Goal: Task Accomplishment & Management: Complete application form

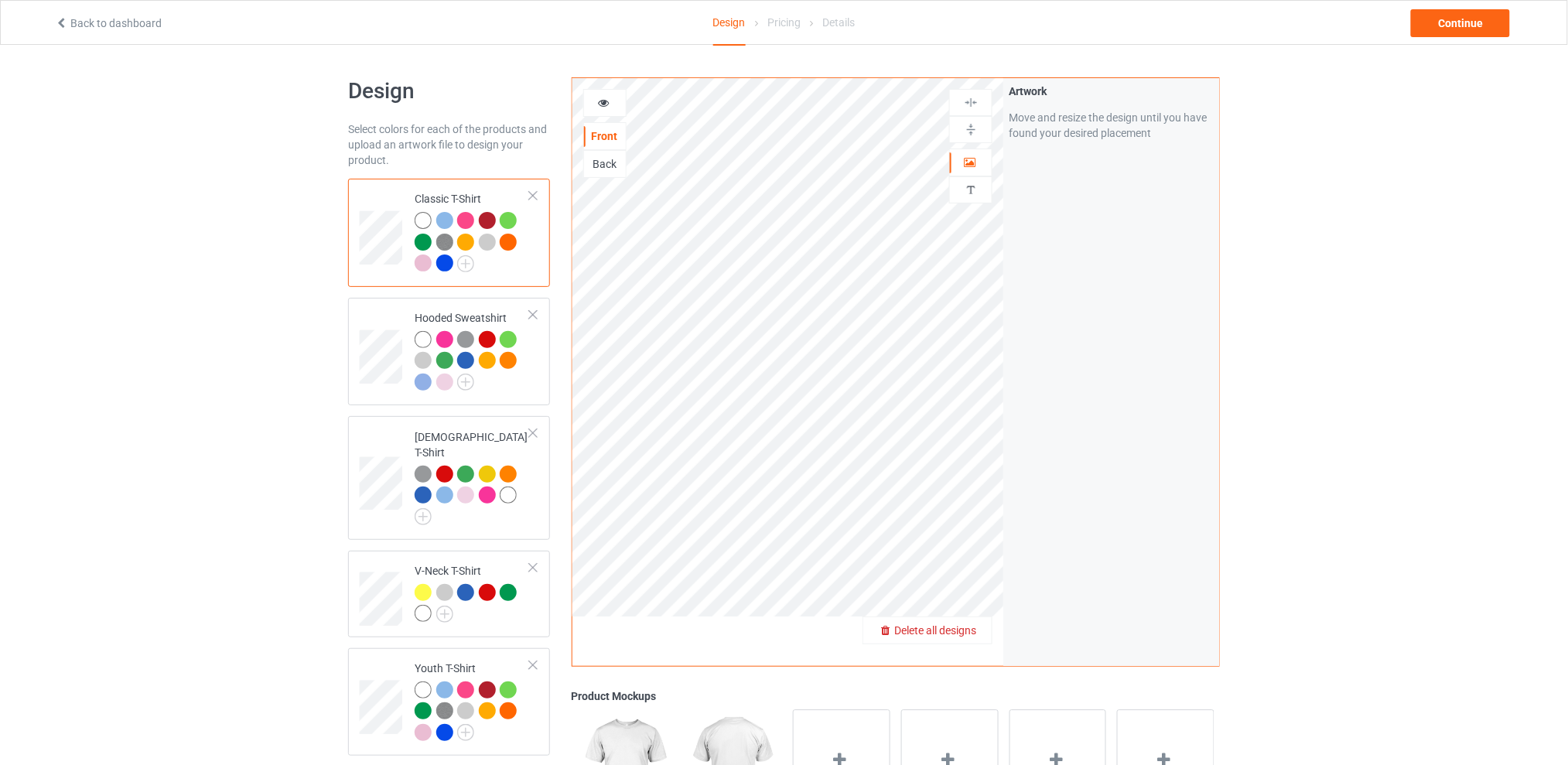
click at [976, 631] on span "Delete all designs" at bounding box center [935, 631] width 82 height 13
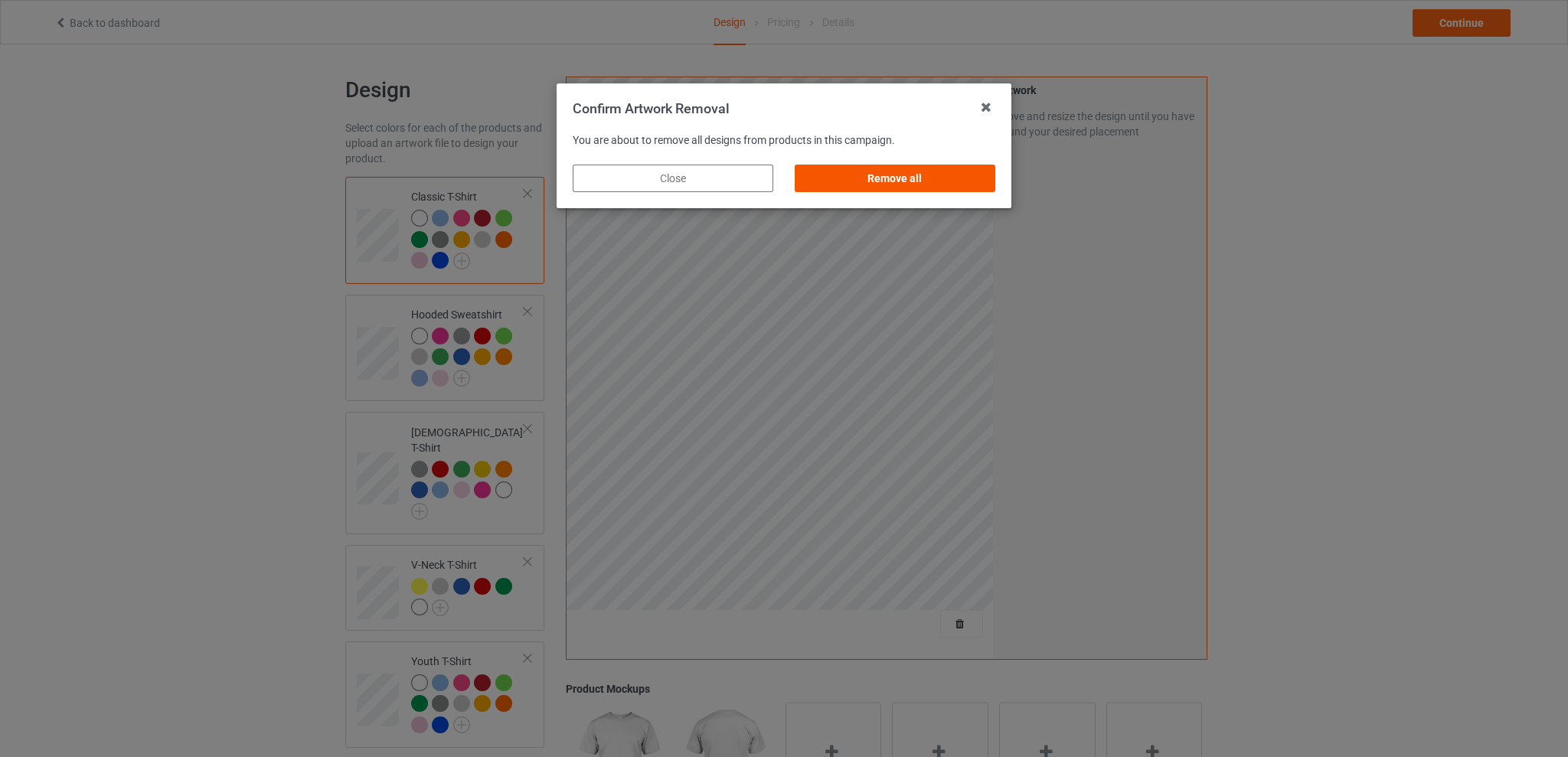
click at [901, 173] on div "Remove all" at bounding box center [895, 178] width 201 height 27
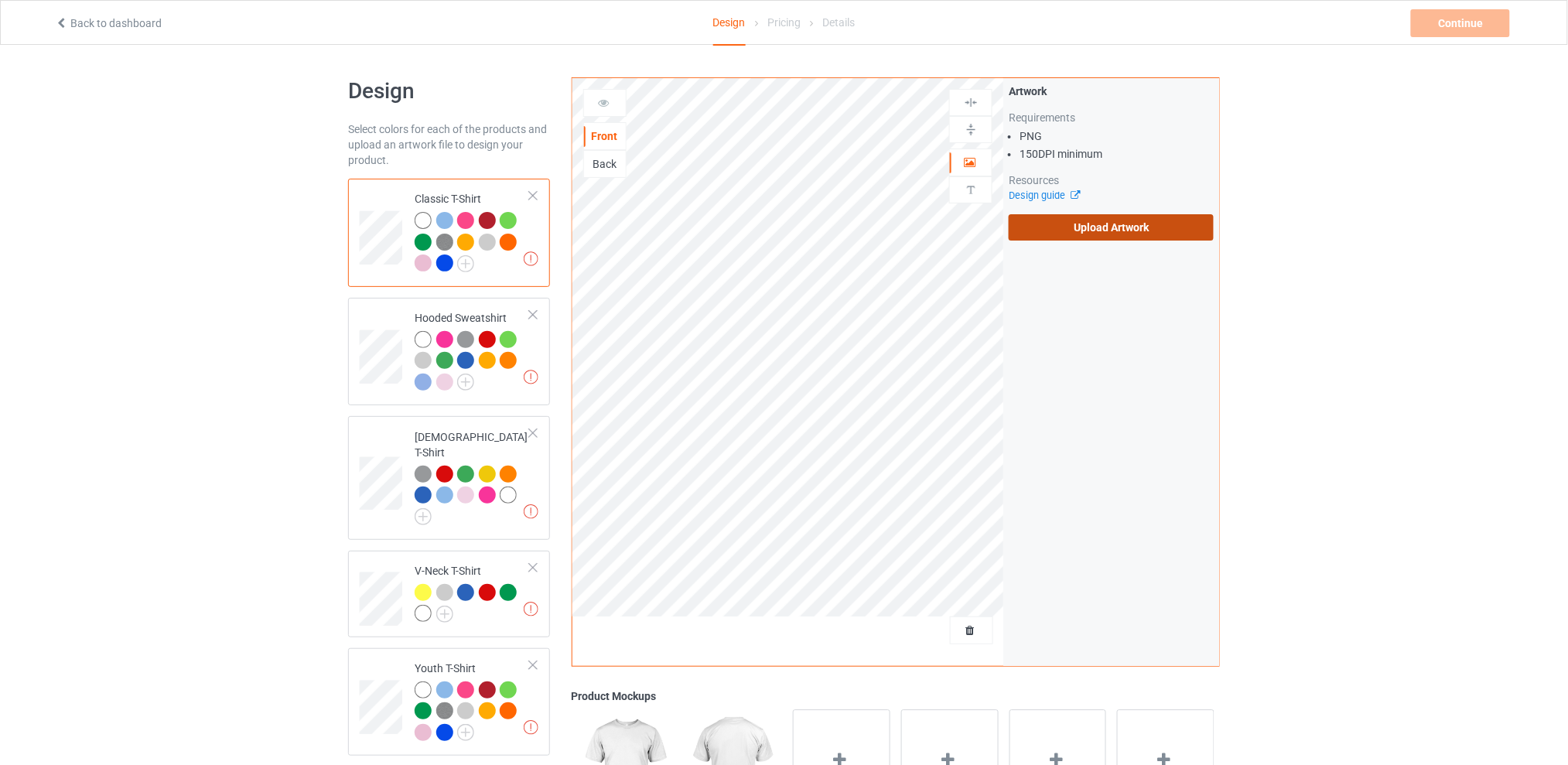
click at [1106, 219] on label "Upload Artwork" at bounding box center [1111, 227] width 205 height 26
click at [0, 0] on input "Upload Artwork" at bounding box center [0, 0] width 0 height 0
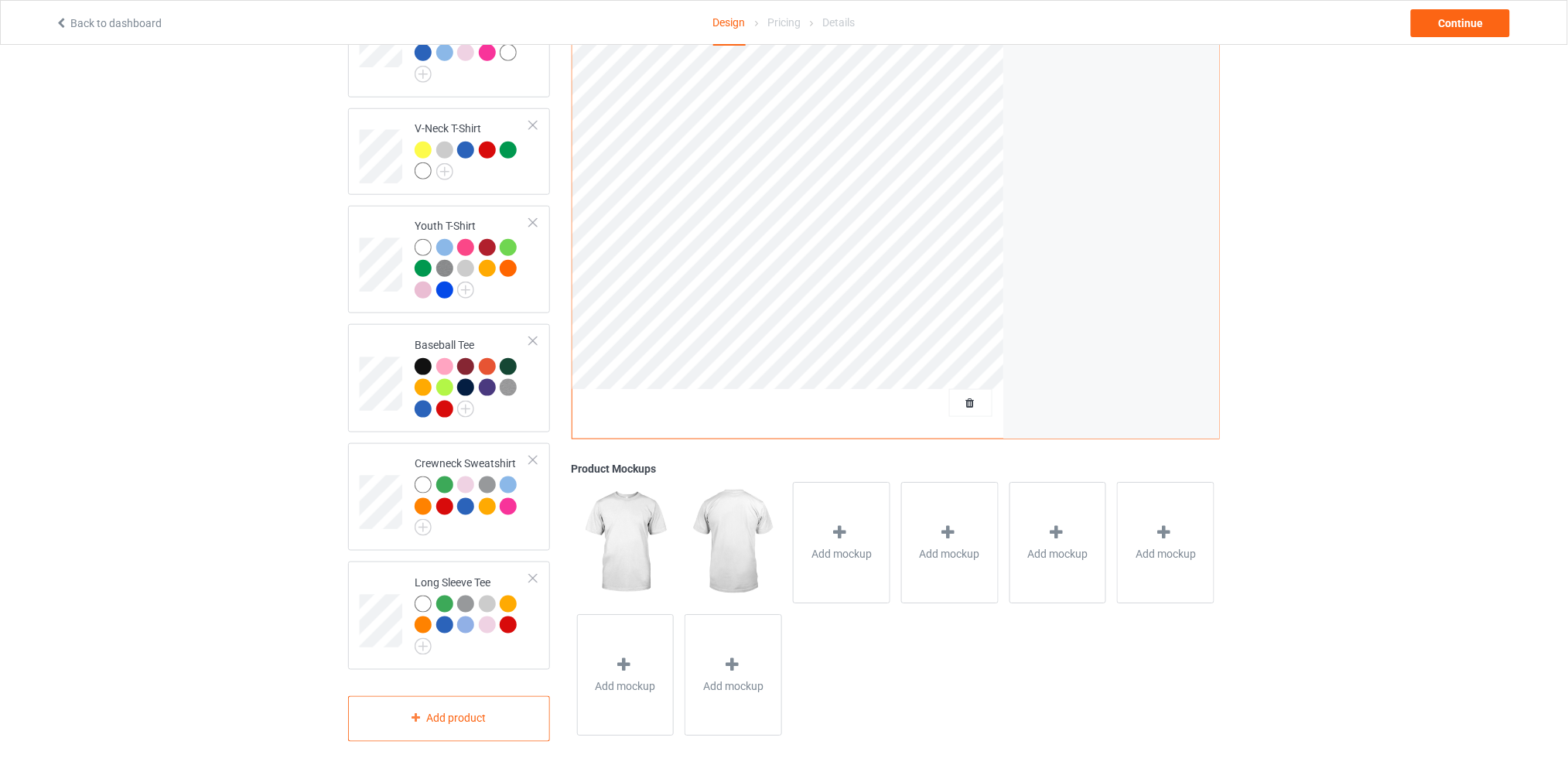
scroll to position [133, 0]
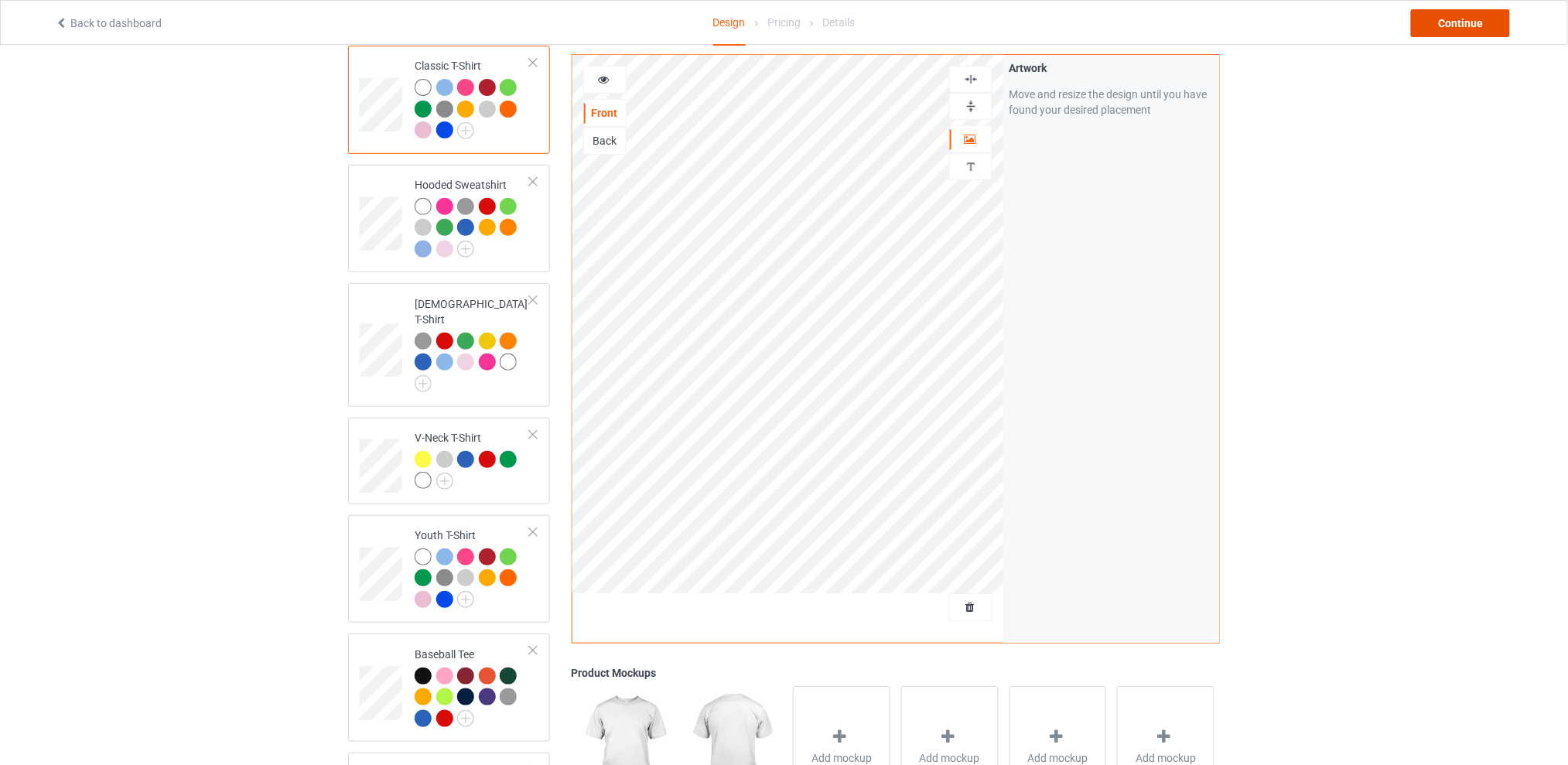
click at [1445, 24] on div "Continue" at bounding box center [1460, 23] width 99 height 28
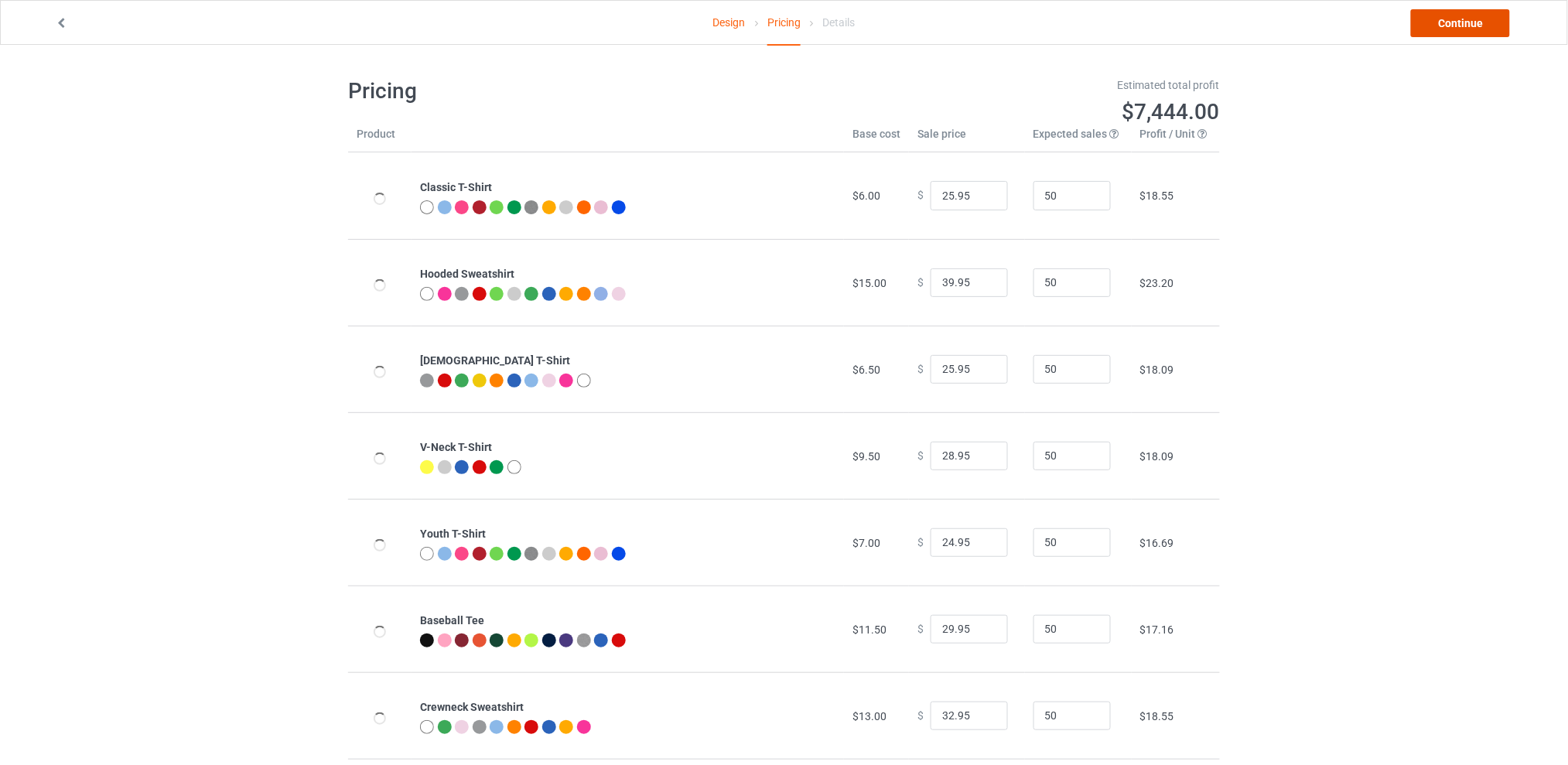
click at [1433, 24] on link "Continue" at bounding box center [1460, 23] width 99 height 28
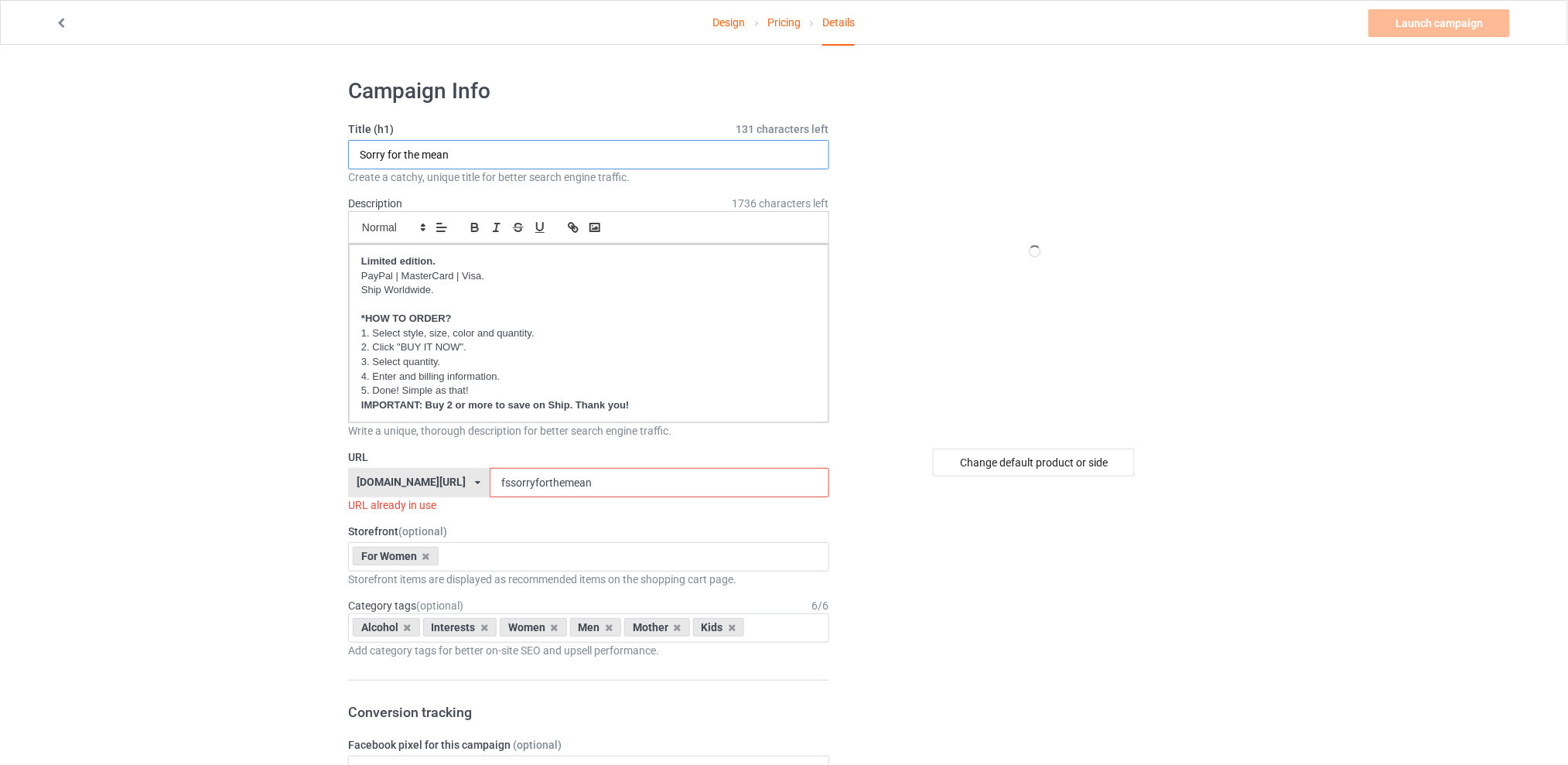
drag, startPoint x: 465, startPoint y: 156, endPoint x: 282, endPoint y: 157, distance: 183.0
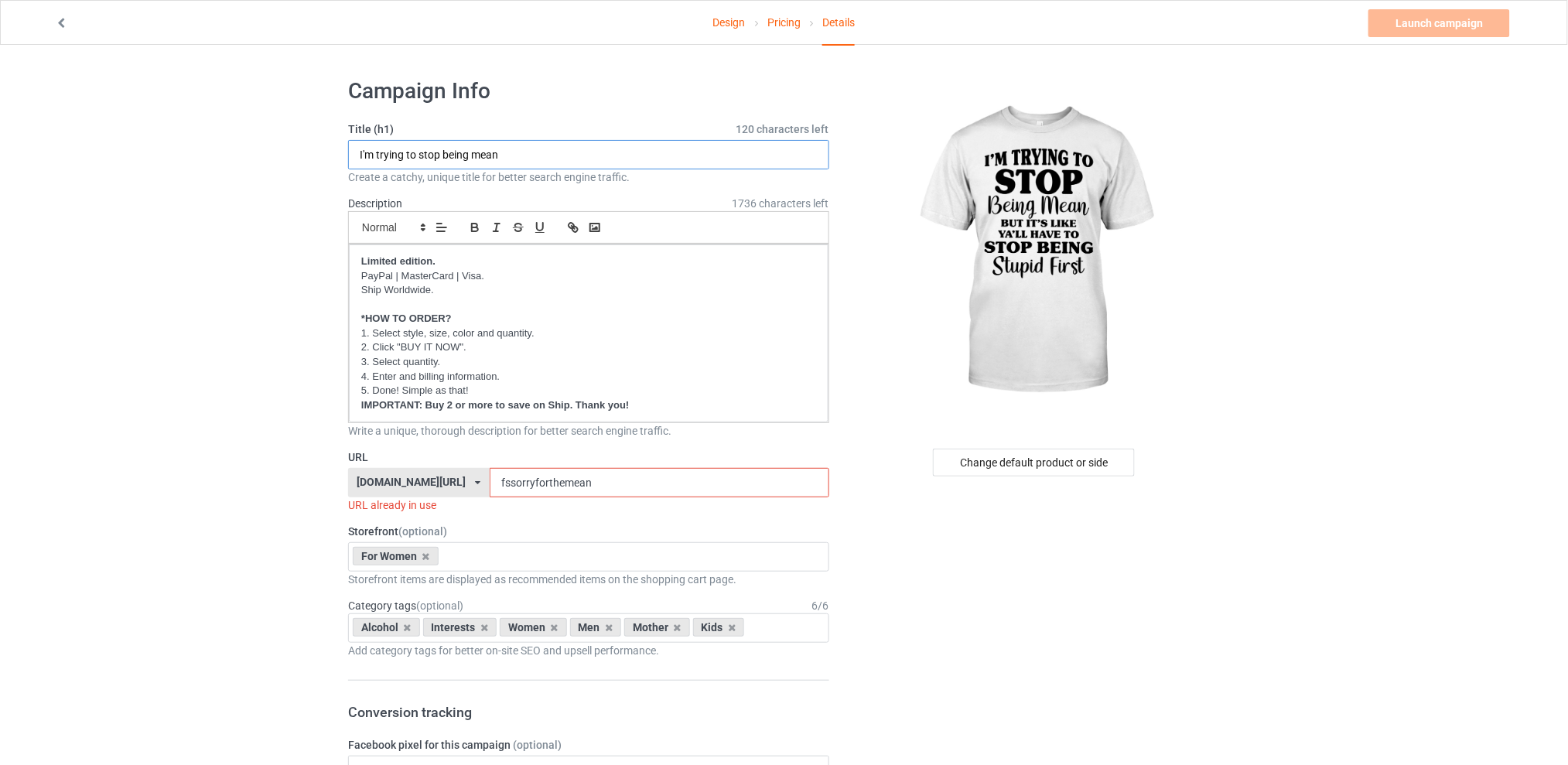
type input "I'm trying to stop being mean"
drag, startPoint x: 646, startPoint y: 479, endPoint x: 394, endPoint y: 469, distance: 252.2
click at [394, 469] on div "[DOMAIN_NAME][URL] [DOMAIN_NAME][URL] [DOMAIN_NAME][URL] [DOMAIN_NAME][URL] 5d7…" at bounding box center [589, 482] width 481 height 29
click at [406, 626] on icon at bounding box center [408, 627] width 8 height 10
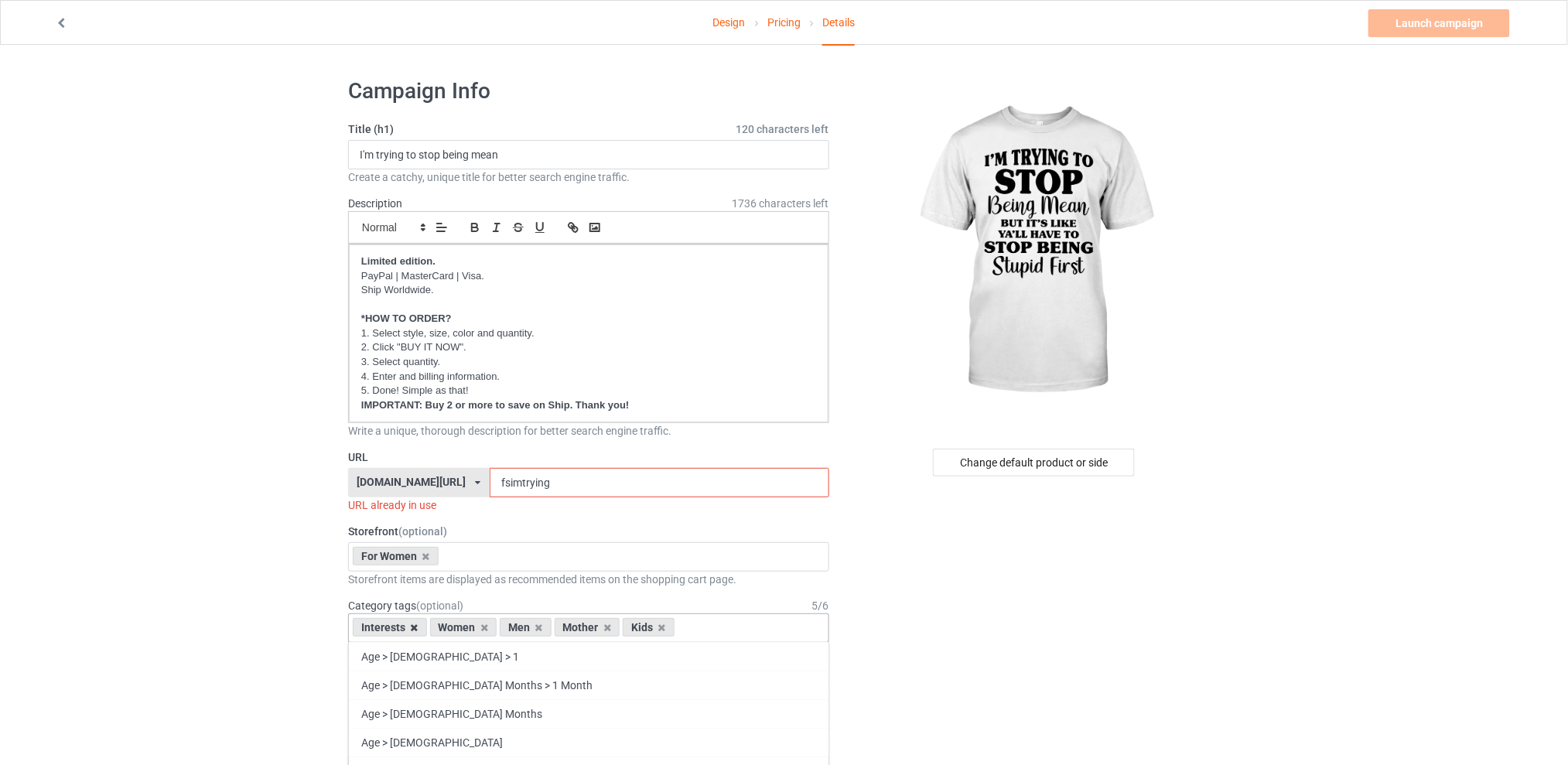
click at [414, 625] on icon at bounding box center [415, 627] width 8 height 10
click at [461, 627] on icon at bounding box center [462, 627] width 8 height 10
click at [472, 628] on icon at bounding box center [476, 627] width 8 height 10
click at [463, 630] on icon at bounding box center [462, 627] width 8 height 10
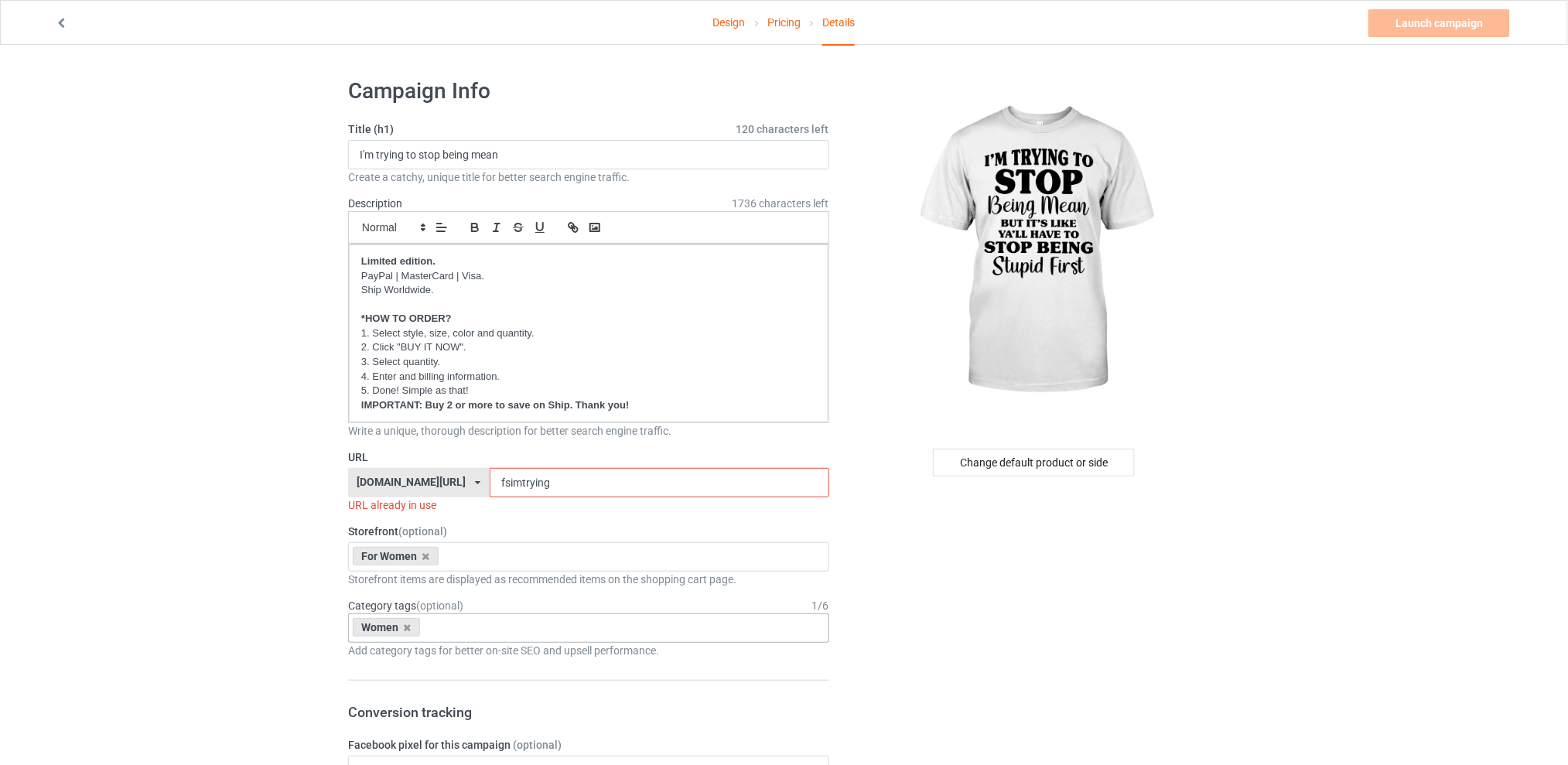
click at [570, 481] on input "fsimtrying" at bounding box center [659, 482] width 339 height 29
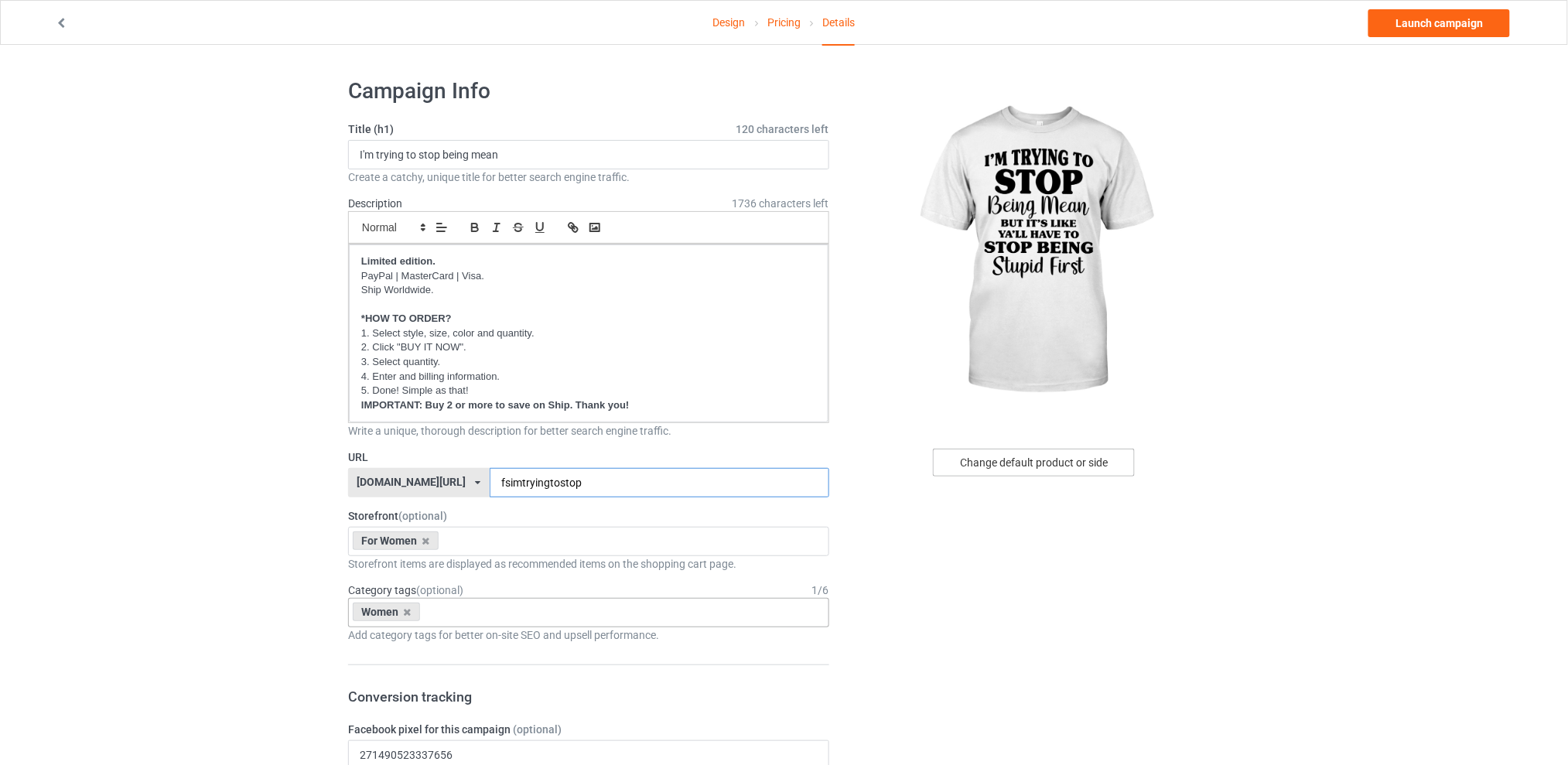
type input "fsimtryingtostop"
click at [998, 458] on div "Change default product or side" at bounding box center [1034, 462] width 202 height 28
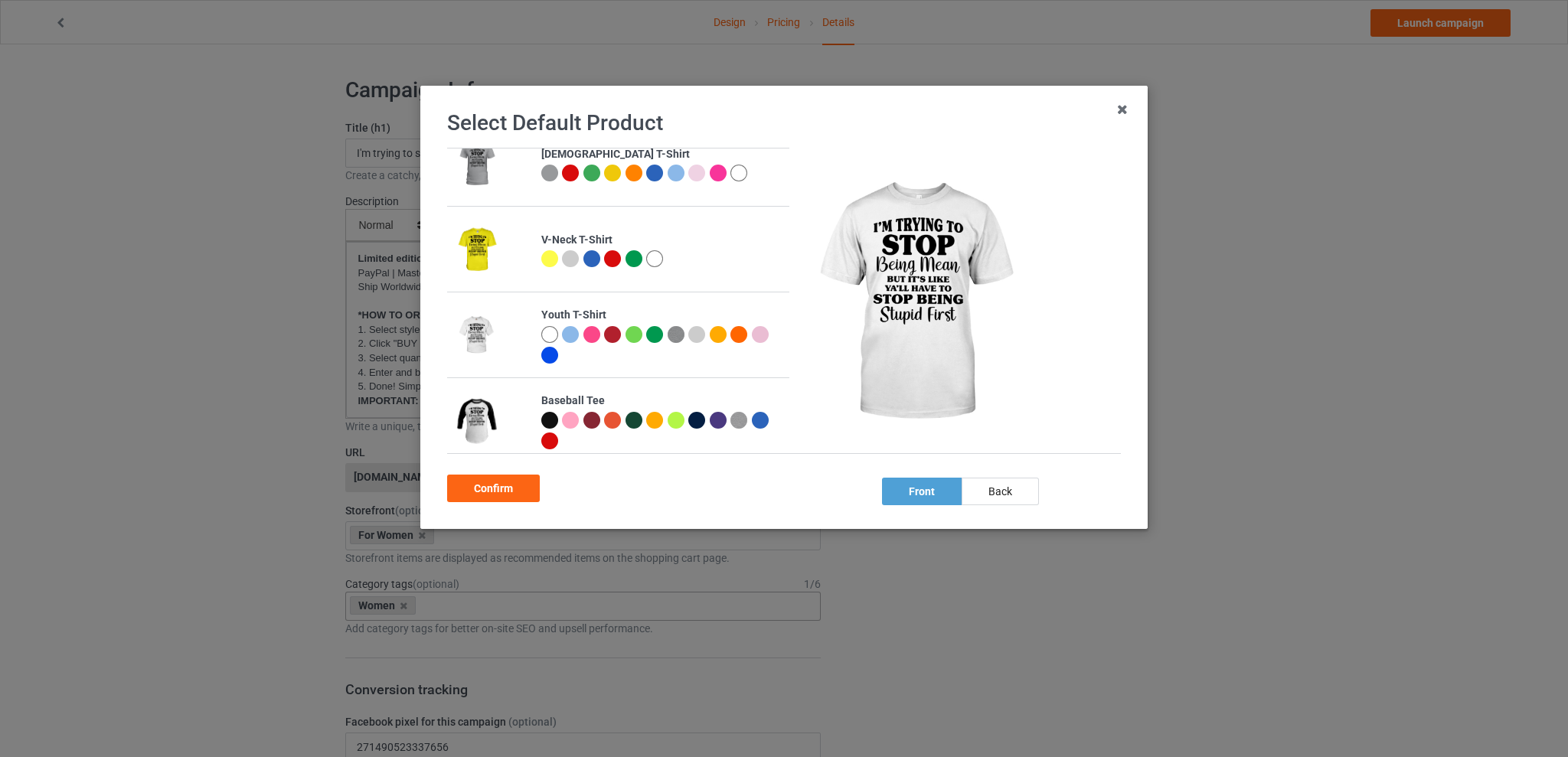
scroll to position [307, 0]
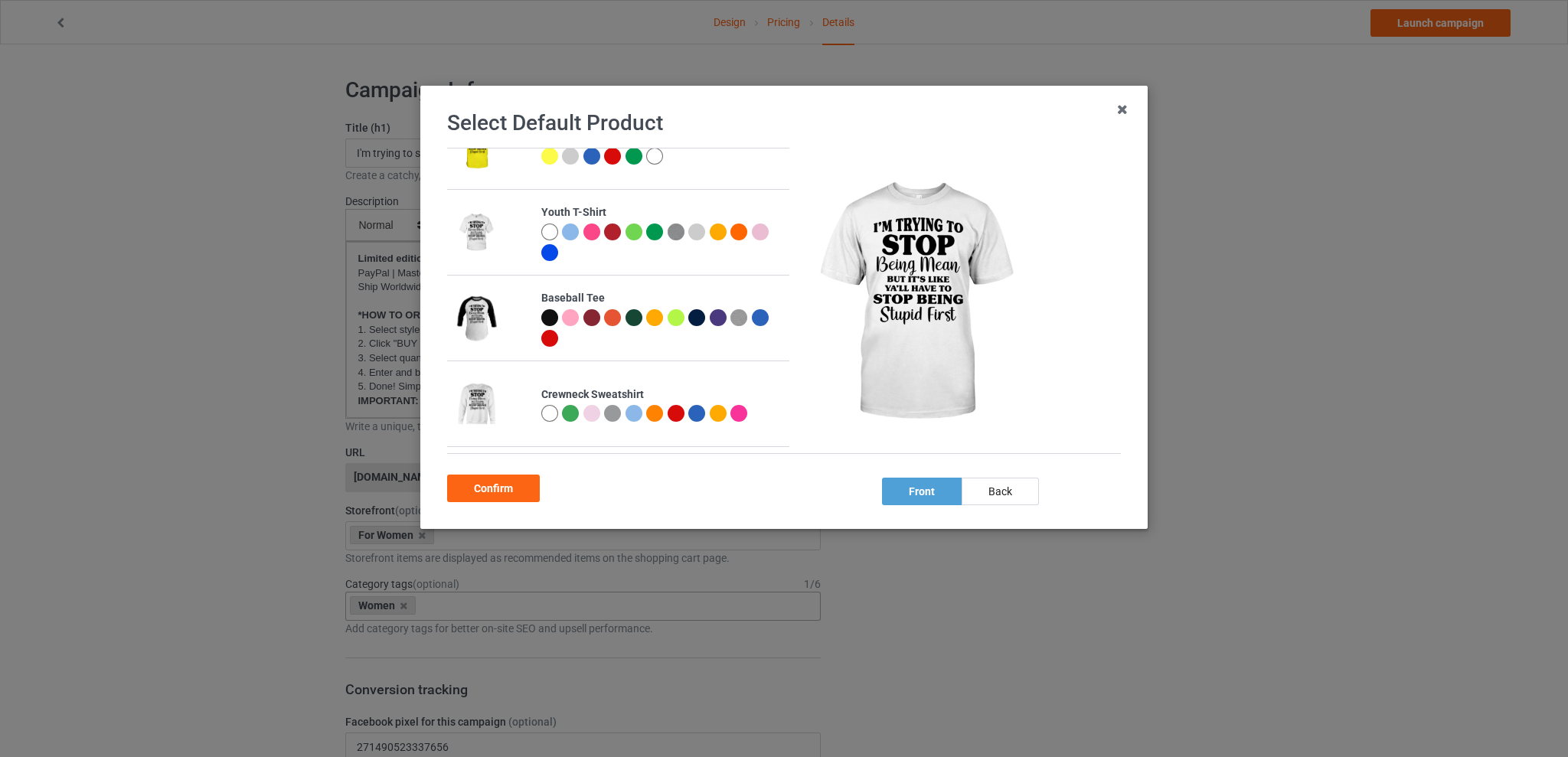
click at [627, 412] on div at bounding box center [634, 414] width 17 height 17
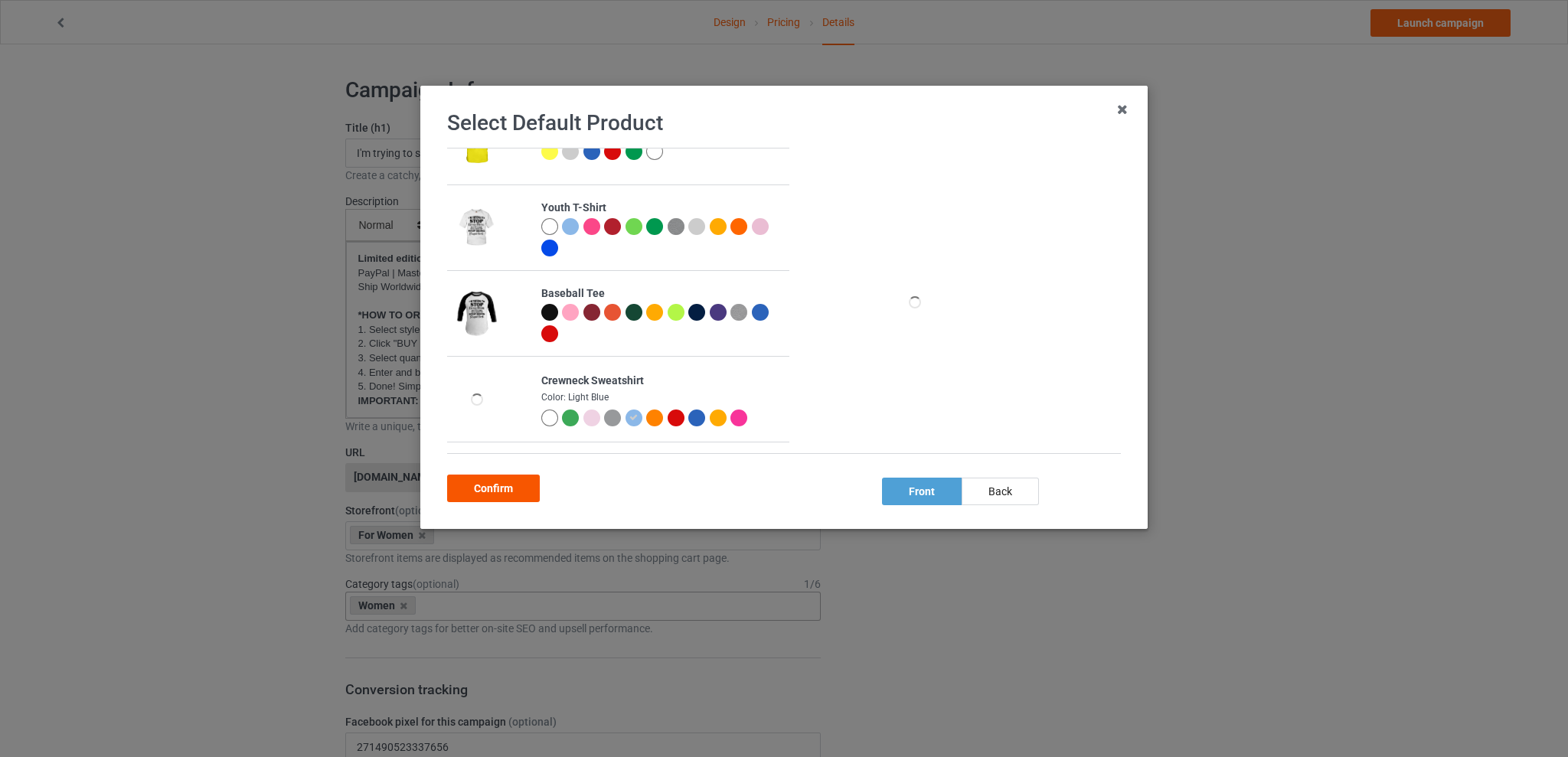
click at [487, 485] on div "Confirm" at bounding box center [493, 488] width 93 height 27
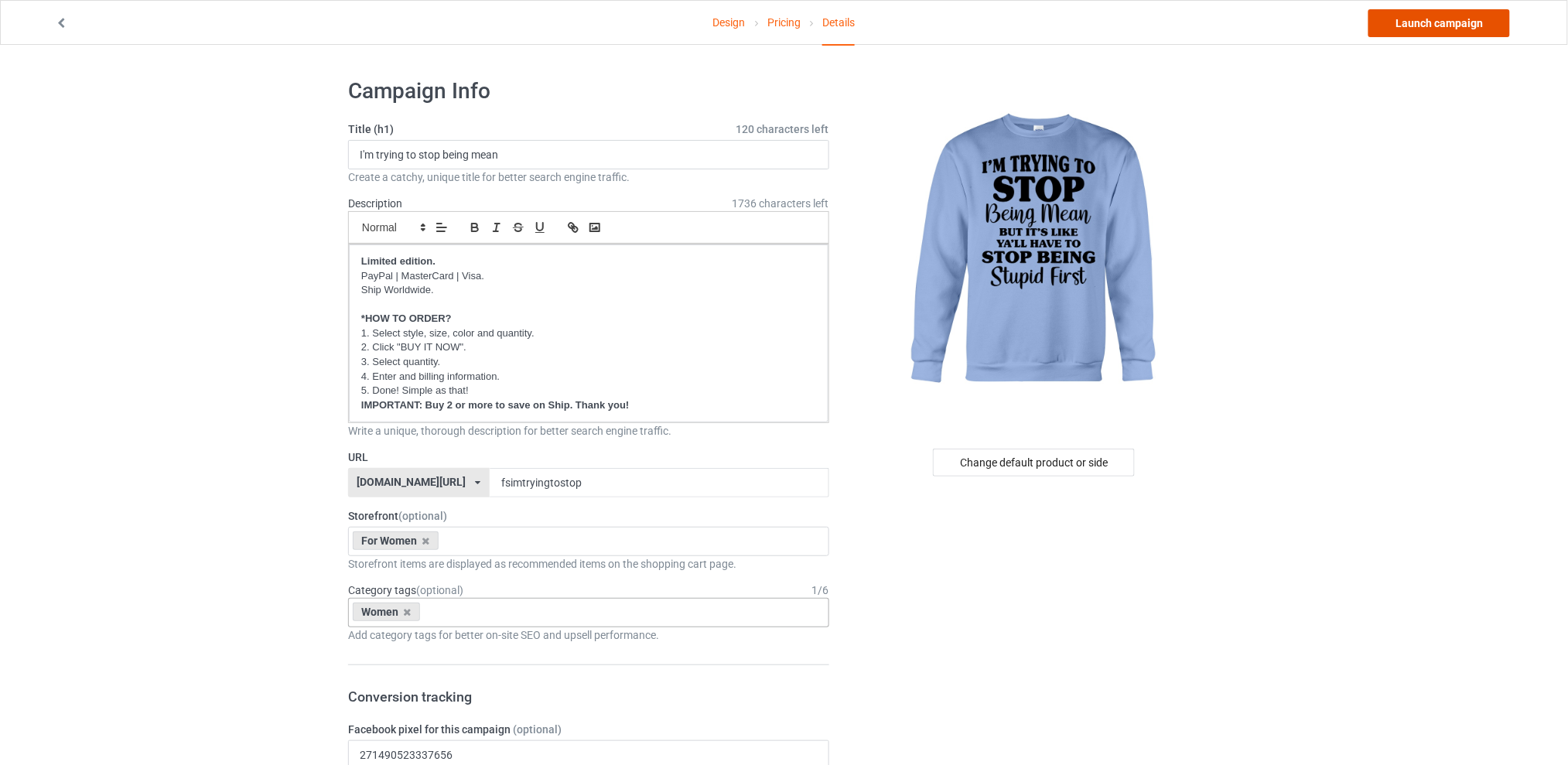
click at [1412, 26] on link "Launch campaign" at bounding box center [1439, 23] width 141 height 28
